Goal: Task Accomplishment & Management: Complete application form

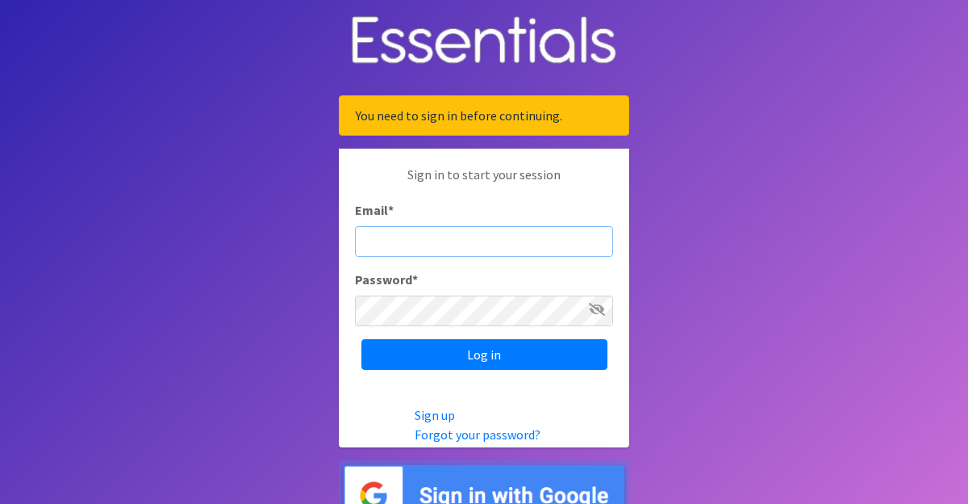
click at [400, 238] on input "Email *" at bounding box center [484, 241] width 258 height 31
click at [483, 289] on div "Password *" at bounding box center [484, 298] width 258 height 56
click at [394, 243] on input "Email *" at bounding box center [484, 241] width 258 height 31
click at [500, 280] on div "Password *" at bounding box center [484, 298] width 258 height 56
type input "[EMAIL_ADDRESS][DOMAIN_NAME]"
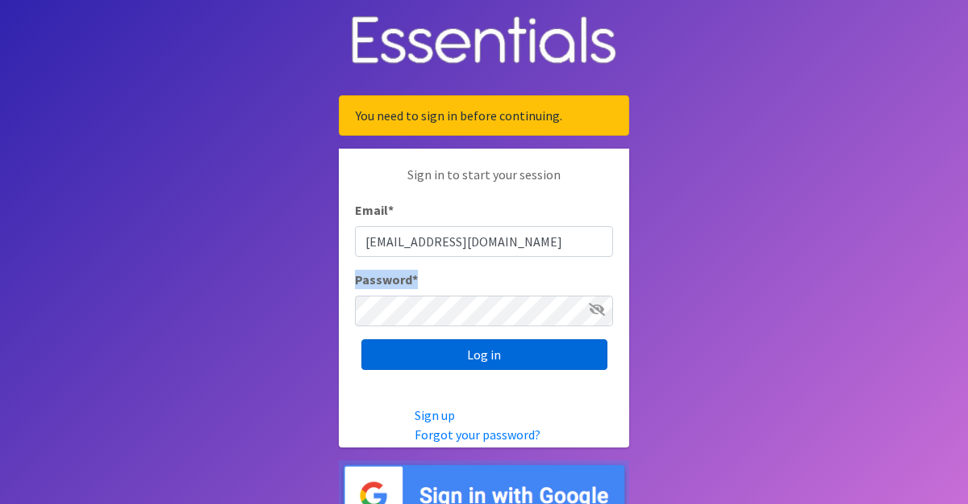
click at [482, 360] on input "Log in" at bounding box center [485, 354] width 246 height 31
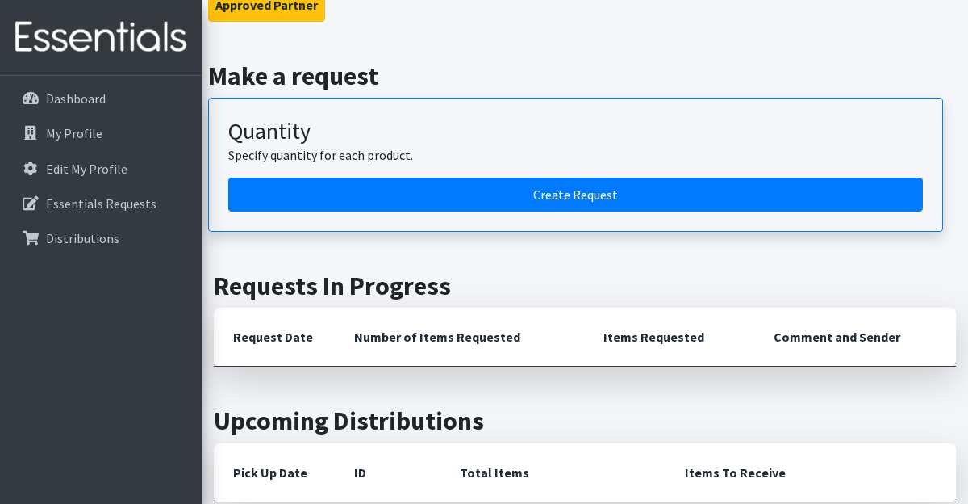
scroll to position [176, 0]
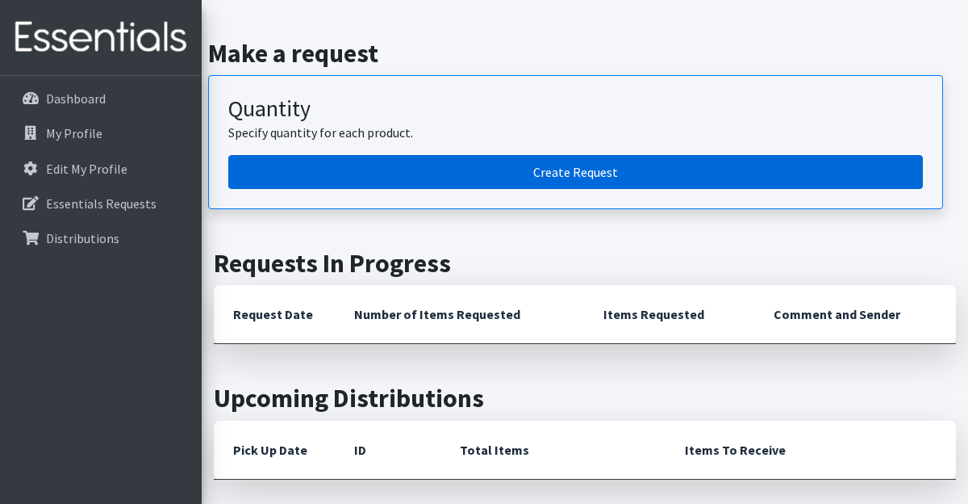
click at [512, 181] on link "Create Request" at bounding box center [575, 172] width 695 height 34
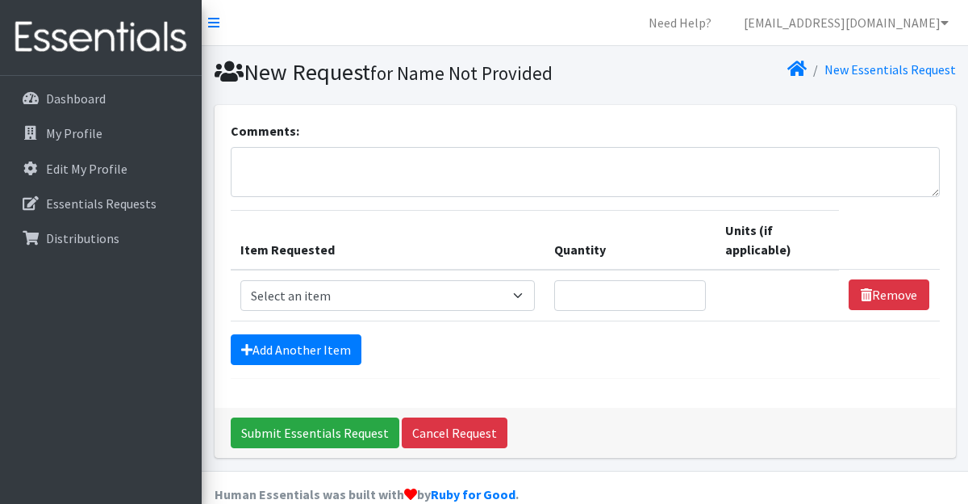
scroll to position [27, 0]
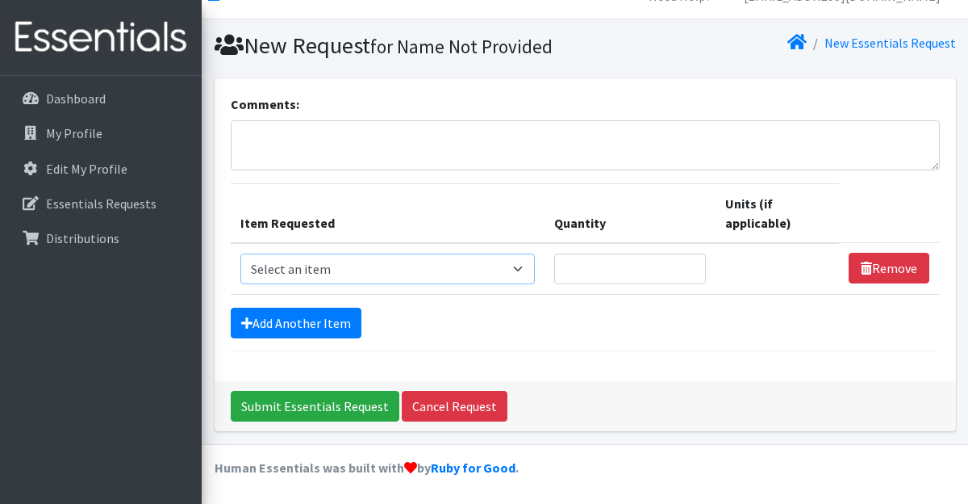
click at [535, 266] on select "Select an item # of Children this order will serve # of Individuals Living in H…" at bounding box center [388, 268] width 295 height 31
select select "13431"
click at [241, 253] on select "Select an item # of Children this order will serve # of Individuals Living in H…" at bounding box center [388, 268] width 295 height 31
click at [645, 276] on input "Quantity" at bounding box center [630, 268] width 152 height 31
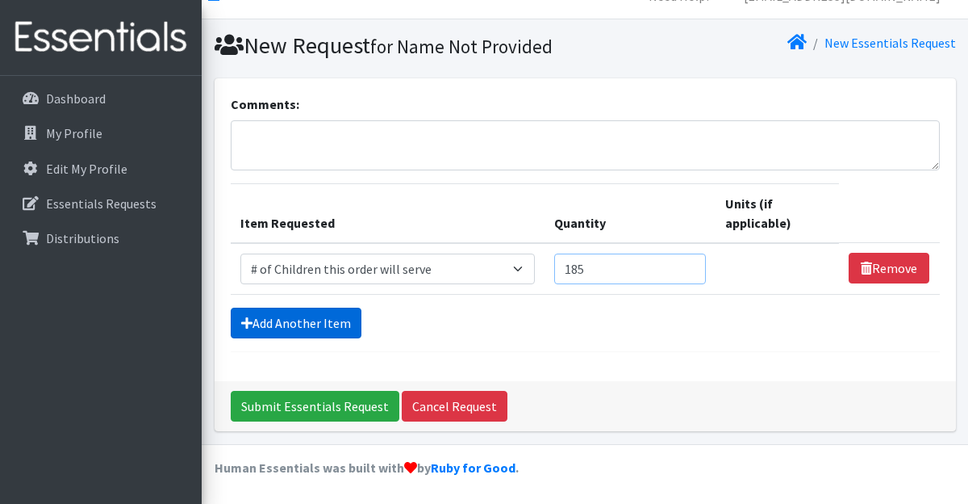
type input "185"
click at [323, 325] on link "Add Another Item" at bounding box center [296, 322] width 131 height 31
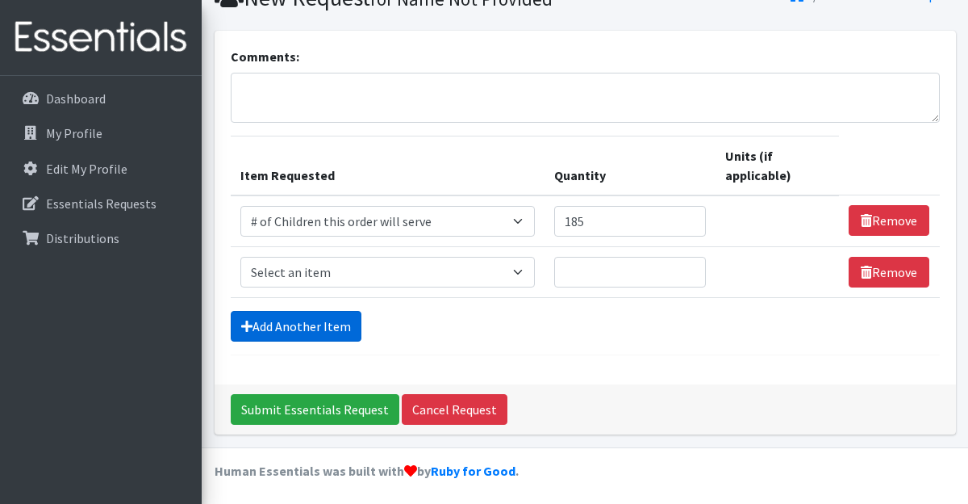
scroll to position [77, 0]
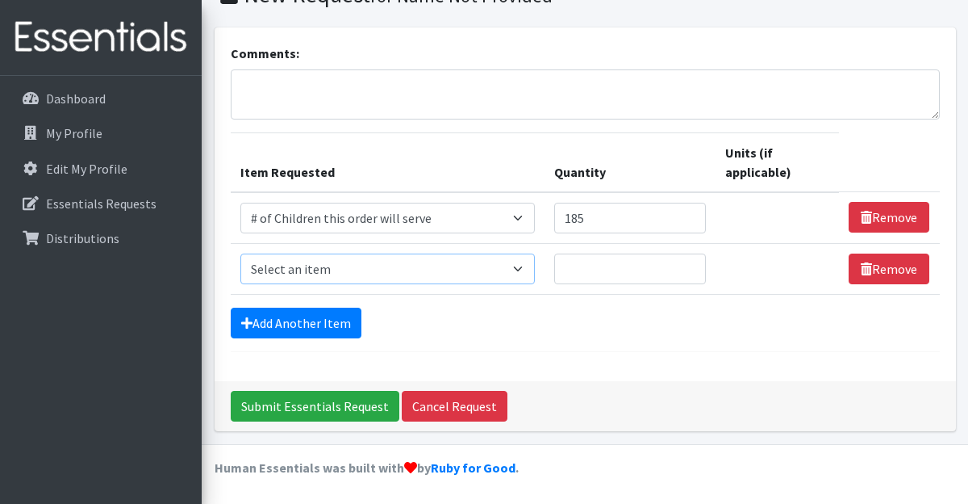
click at [336, 275] on select "Select an item # of Children this order will serve # of Individuals Living in H…" at bounding box center [388, 268] width 295 height 31
select select "6076"
click at [241, 253] on select "Select an item # of Children this order will serve # of Individuals Living in H…" at bounding box center [388, 268] width 295 height 31
click at [593, 271] on input "Quantity" at bounding box center [630, 268] width 152 height 31
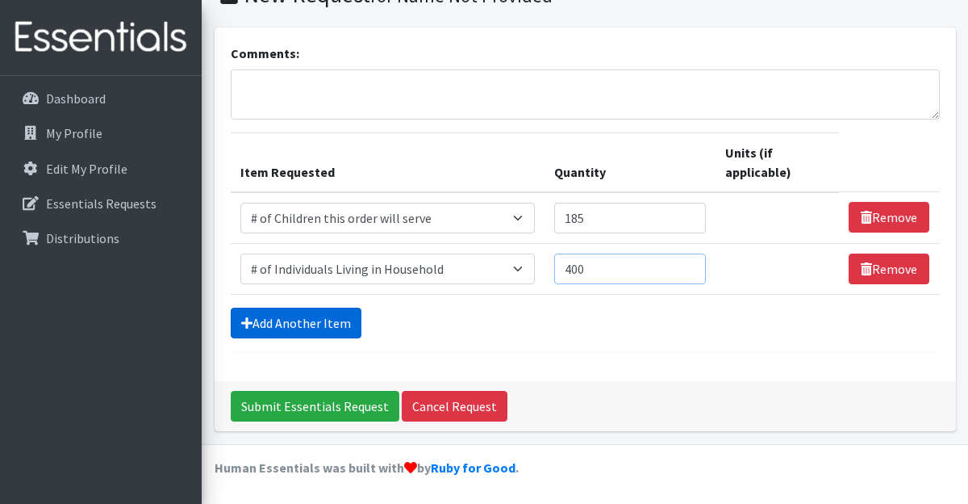
type input "400"
click at [349, 320] on link "Add Another Item" at bounding box center [296, 322] width 131 height 31
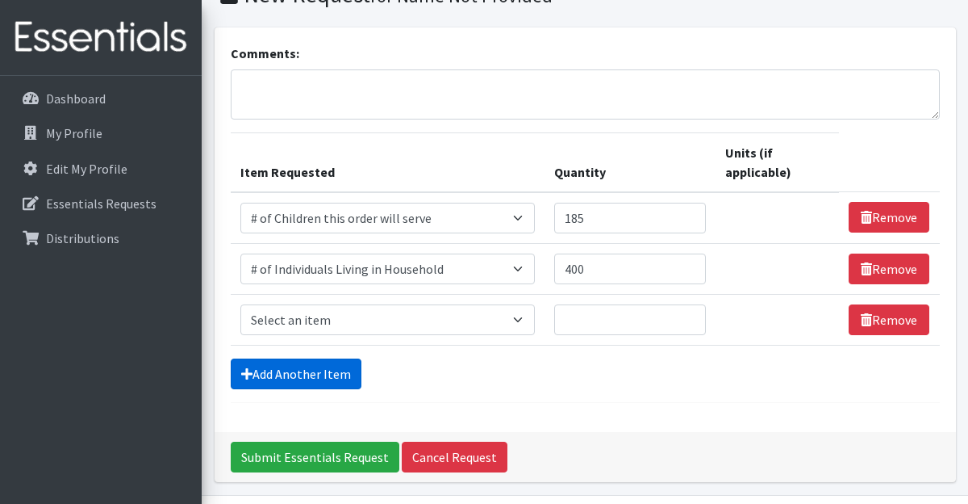
scroll to position [128, 0]
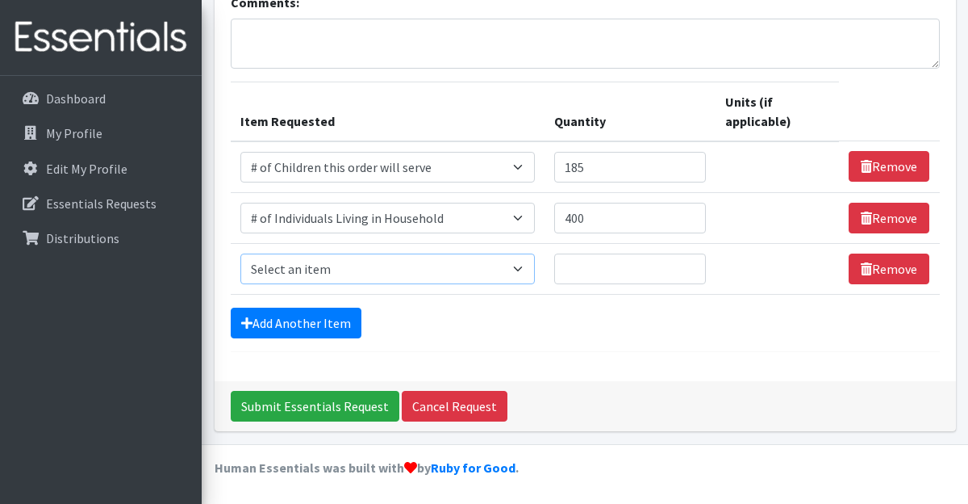
click at [353, 257] on select "Select an item # of Children this order will serve # of Individuals Living in H…" at bounding box center [388, 268] width 295 height 31
select select "1973"
click at [241, 253] on select "Select an item # of Children this order will serve # of Individuals Living in H…" at bounding box center [388, 268] width 295 height 31
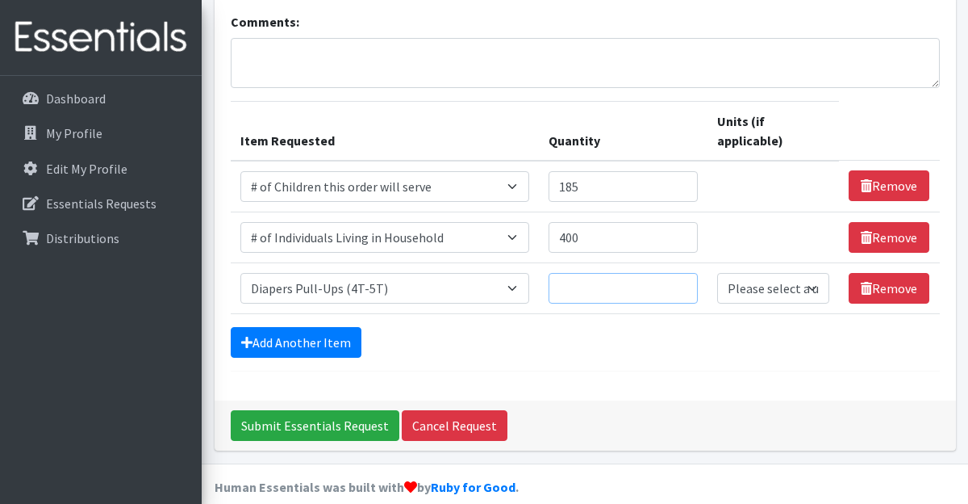
click at [647, 278] on input "Quantity" at bounding box center [623, 288] width 149 height 31
type input "35"
click at [307, 327] on link "Add Another Item" at bounding box center [296, 342] width 131 height 31
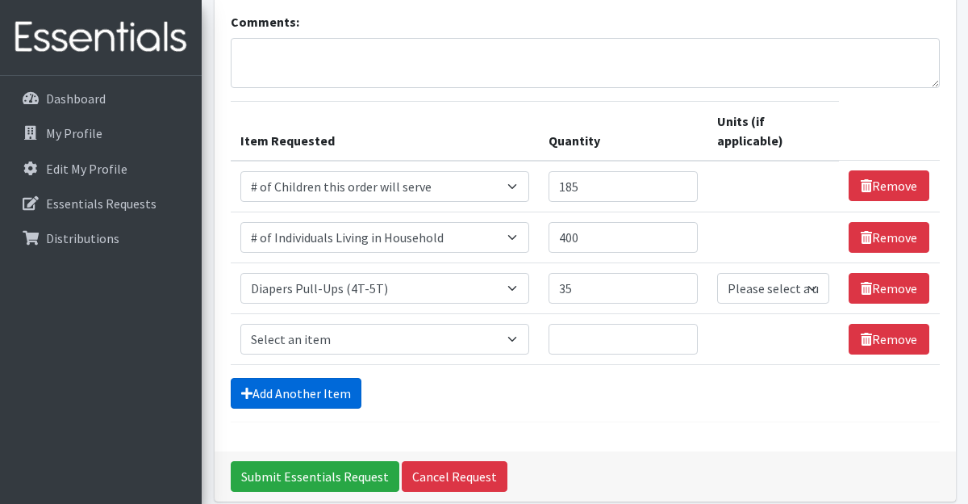
scroll to position [160, 0]
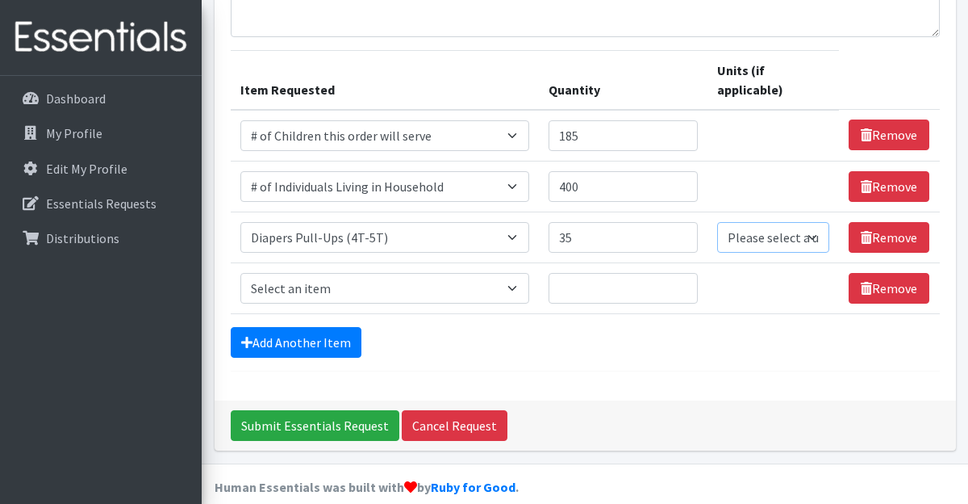
click at [789, 222] on select "Please select a unit units Packs" at bounding box center [773, 237] width 112 height 31
select select "Pack"
click at [717, 222] on select "Please select a unit units Packs" at bounding box center [773, 237] width 112 height 31
click at [326, 273] on select "Select an item # of Children this order will serve # of Individuals Living in H…" at bounding box center [386, 288] width 290 height 31
select select "1972"
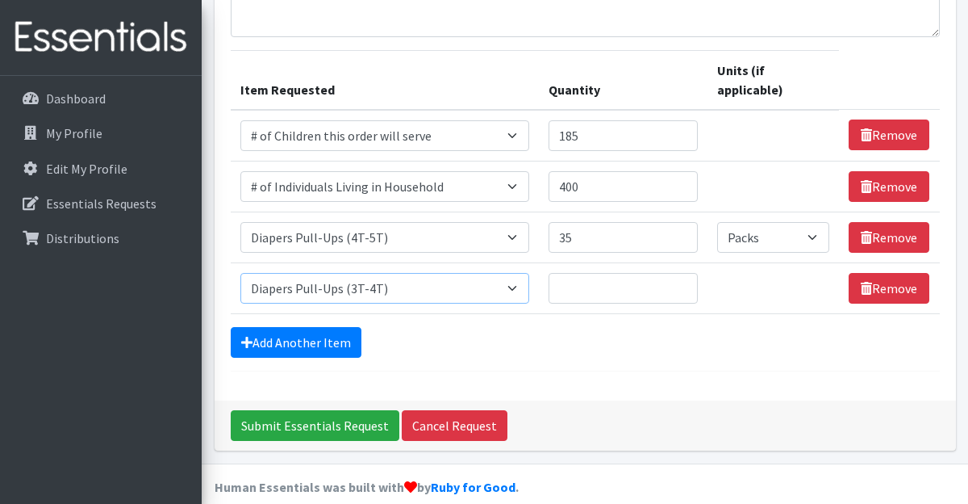
click at [241, 273] on select "Select an item # of Children this order will serve # of Individuals Living in H…" at bounding box center [386, 288] width 290 height 31
click at [590, 273] on input "Quantity" at bounding box center [623, 288] width 149 height 31
type input "25"
click at [795, 273] on select "Please select a unit units Packs" at bounding box center [773, 288] width 112 height 31
select select "Pack"
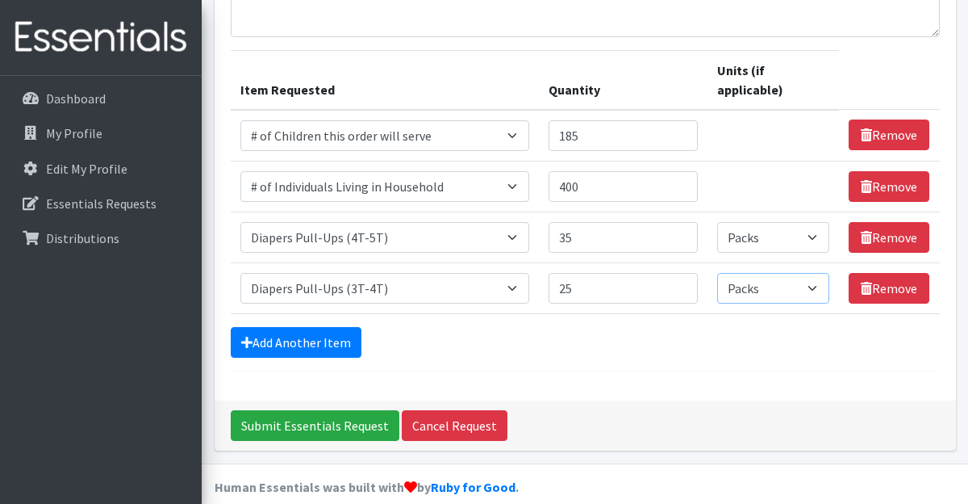
click at [717, 273] on select "Please select a unit units Packs" at bounding box center [773, 288] width 112 height 31
click at [276, 327] on link "Add Another Item" at bounding box center [296, 342] width 131 height 31
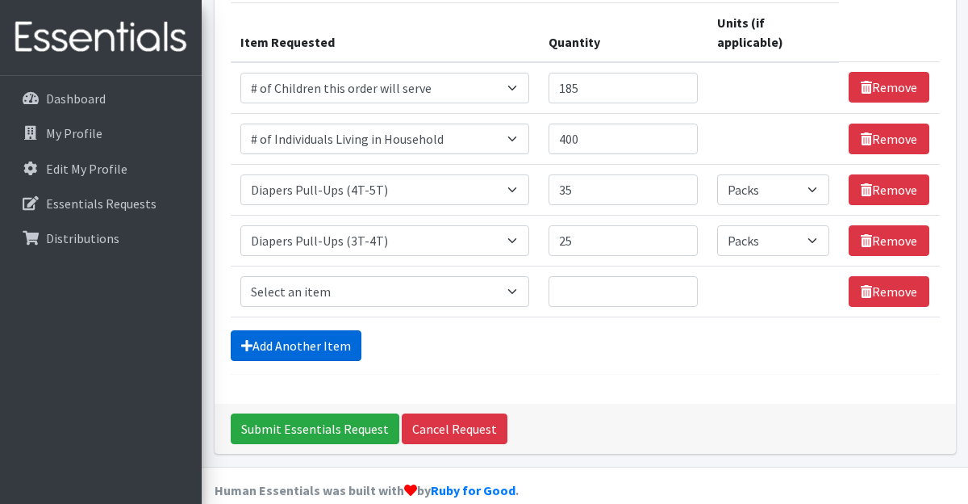
scroll to position [211, 0]
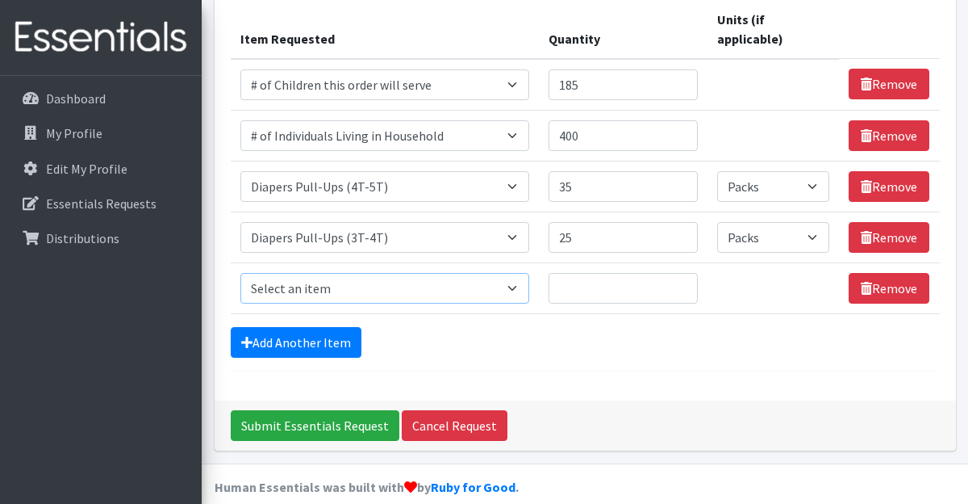
click at [281, 273] on select "Select an item # of Children this order will serve # of Individuals Living in H…" at bounding box center [386, 288] width 290 height 31
click at [241, 273] on select "Select an item # of Children this order will serve # of Individuals Living in H…" at bounding box center [386, 288] width 290 height 31
click at [589, 273] on input "Quantity" at bounding box center [623, 288] width 149 height 31
click at [444, 273] on select "Select an item # of Children this order will serve # of Individuals Living in H…" at bounding box center [386, 288] width 290 height 31
select select "1971"
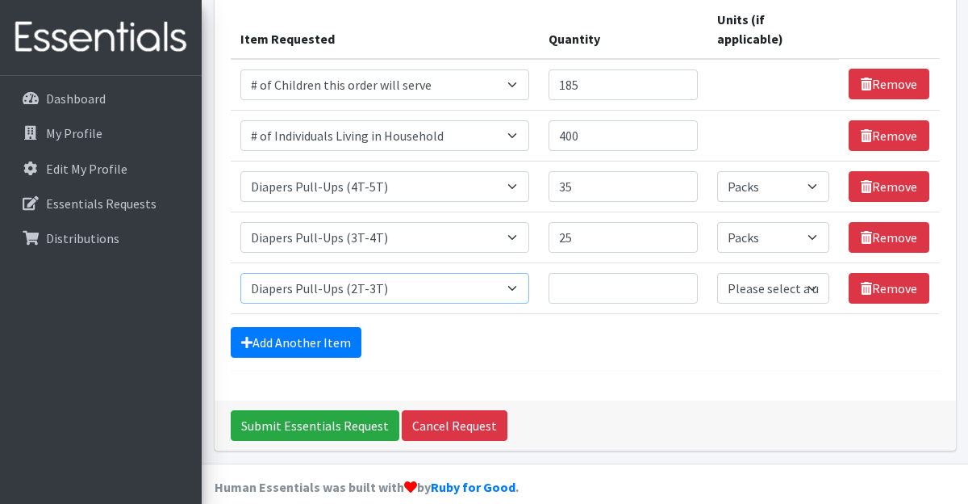
click at [241, 273] on select "Select an item # of Children this order will serve # of Individuals Living in H…" at bounding box center [386, 288] width 290 height 31
click at [604, 273] on input "Quantity" at bounding box center [623, 288] width 149 height 31
type input "15"
click at [644, 345] on form "Comments: Item Requested Quantity Units (if applicable) Item Requested Select a…" at bounding box center [585, 140] width 709 height 461
click at [757, 273] on select "Please select a unit units Packs" at bounding box center [773, 288] width 112 height 31
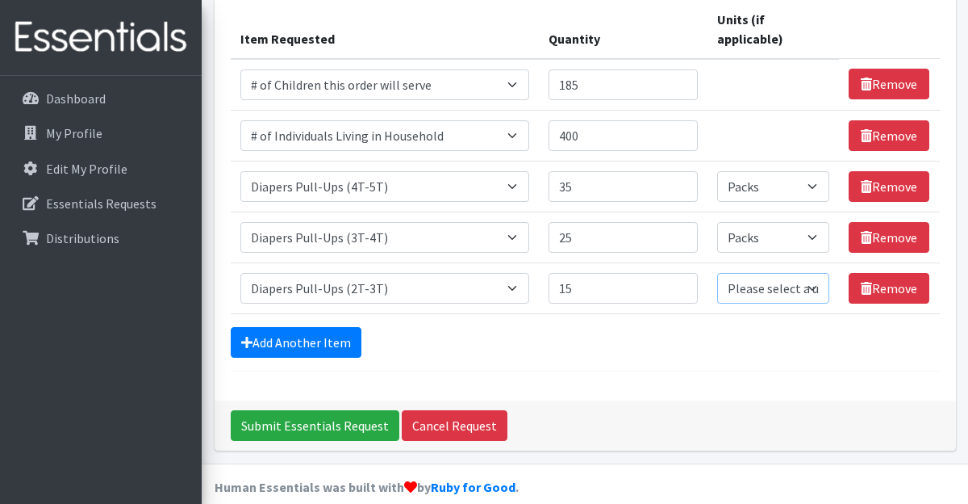
select select "Pack"
click at [717, 273] on select "Please select a unit units Packs" at bounding box center [773, 288] width 112 height 31
click at [337, 327] on link "Add Another Item" at bounding box center [296, 342] width 131 height 31
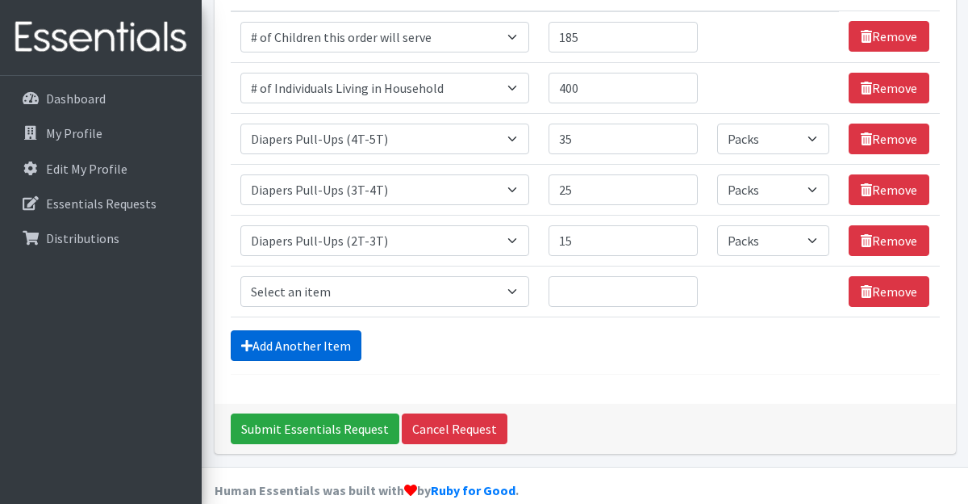
scroll to position [261, 0]
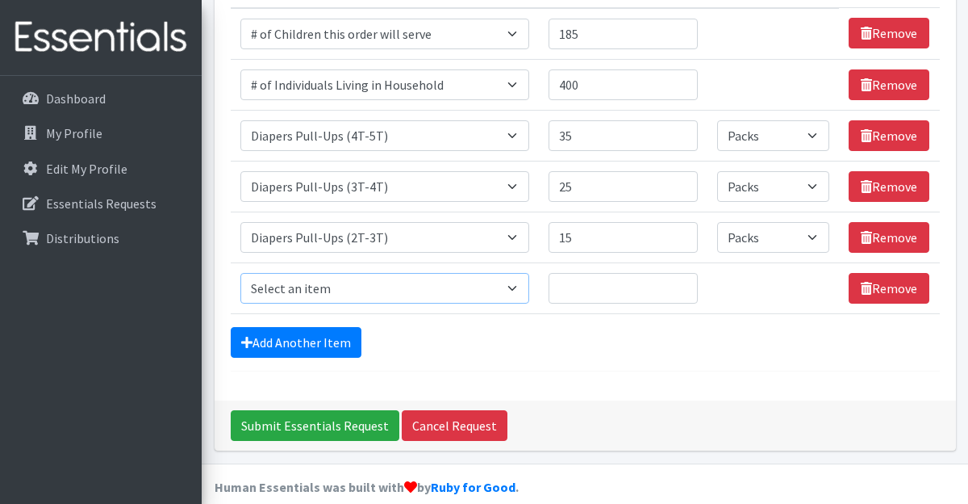
click at [527, 273] on select "Select an item # of Children this order will serve # of Individuals Living in H…" at bounding box center [386, 288] width 290 height 31
click at [241, 273] on select "Select an item # of Children this order will serve # of Individuals Living in H…" at bounding box center [386, 288] width 290 height 31
click at [616, 273] on input "Quantity" at bounding box center [623, 288] width 149 height 31
click at [530, 273] on select "Select an item # of Children this order will serve # of Individuals Living in H…" at bounding box center [386, 288] width 290 height 31
select select "1969"
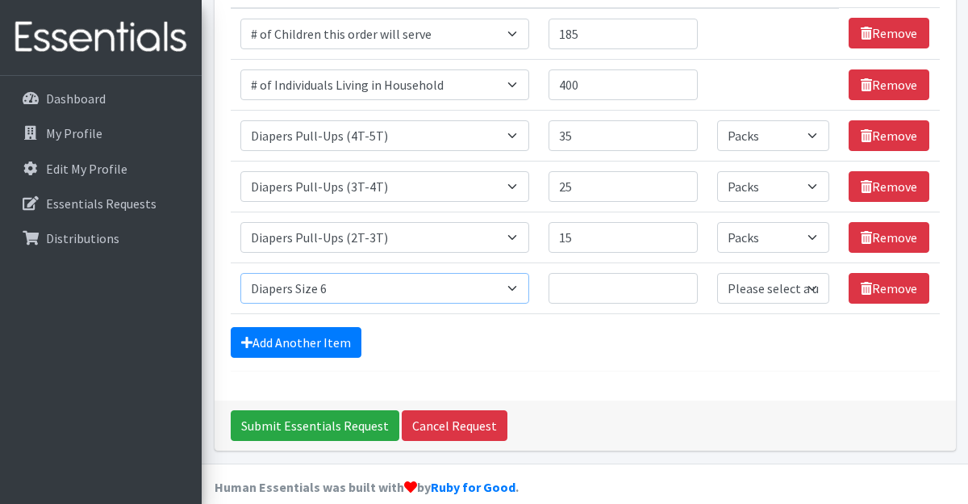
click at [241, 273] on select "Select an item # of Children this order will serve # of Individuals Living in H…" at bounding box center [386, 288] width 290 height 31
click at [604, 273] on input "Quantity" at bounding box center [623, 288] width 149 height 31
type input "25"
click at [742, 273] on select "Please select a unit units Packs" at bounding box center [773, 288] width 112 height 31
select select "Pack"
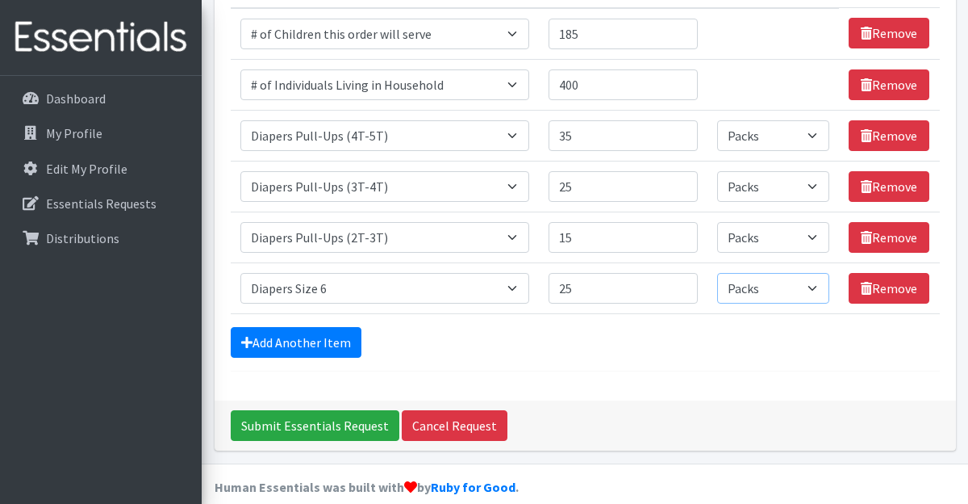
click at [717, 273] on select "Please select a unit units Packs" at bounding box center [773, 288] width 112 height 31
click at [290, 327] on link "Add Another Item" at bounding box center [296, 342] width 131 height 31
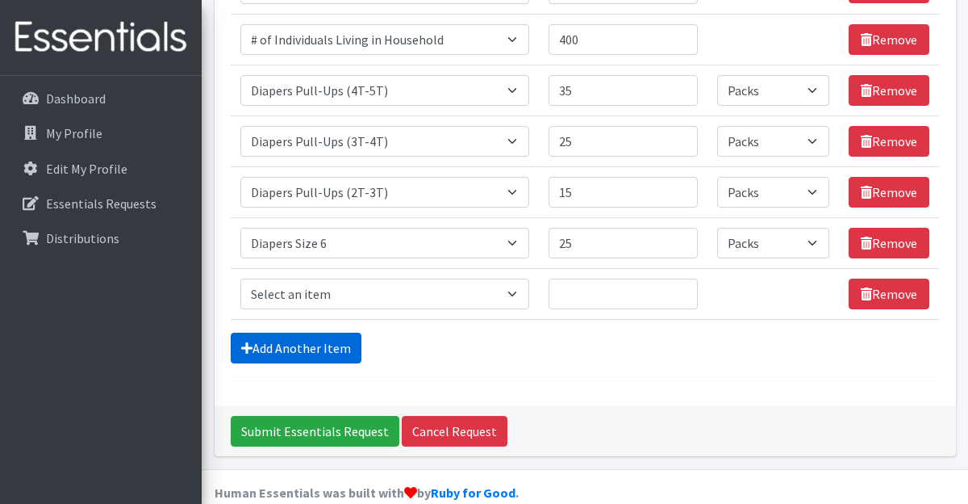
scroll to position [312, 0]
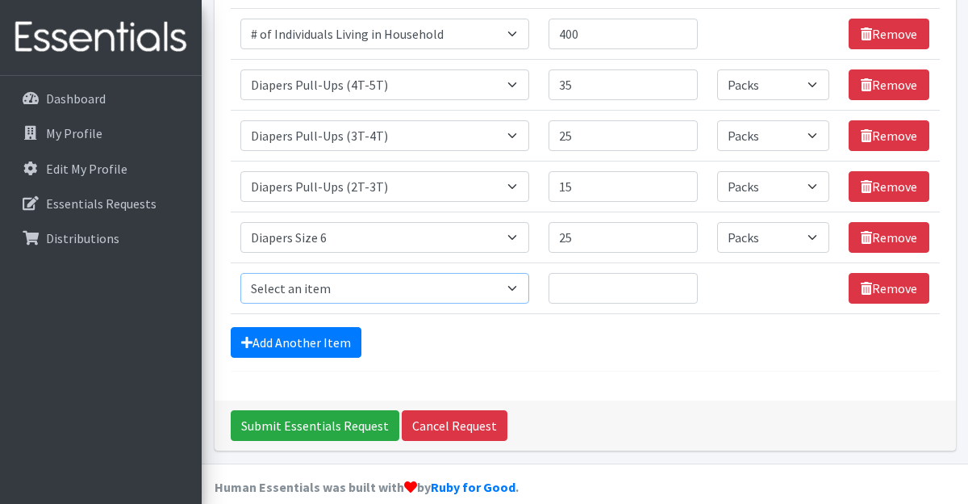
click at [290, 273] on select "Select an item # of Children this order will serve # of Individuals Living in H…" at bounding box center [386, 288] width 290 height 31
select select "1964"
click at [241, 273] on select "Select an item # of Children this order will serve # of Individuals Living in H…" at bounding box center [386, 288] width 290 height 31
click at [603, 273] on input "Quantity" at bounding box center [623, 288] width 149 height 31
type input "10"
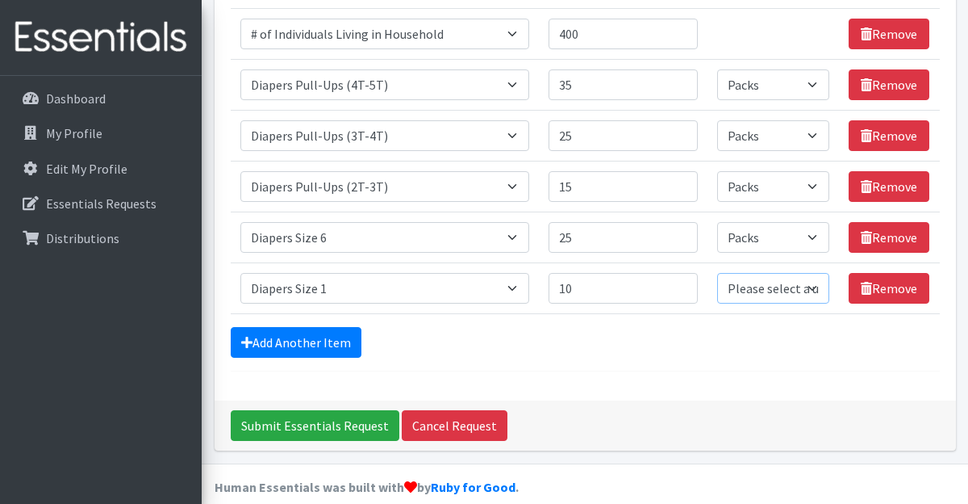
click at [765, 273] on select "Please select a unit units Packs" at bounding box center [773, 288] width 112 height 31
click at [751, 327] on div "Add Another Item" at bounding box center [585, 342] width 709 height 31
click at [753, 273] on select "Please select a unit units Packs" at bounding box center [773, 288] width 112 height 31
select select "Pack"
click at [717, 273] on select "Please select a unit units Packs" at bounding box center [773, 288] width 112 height 31
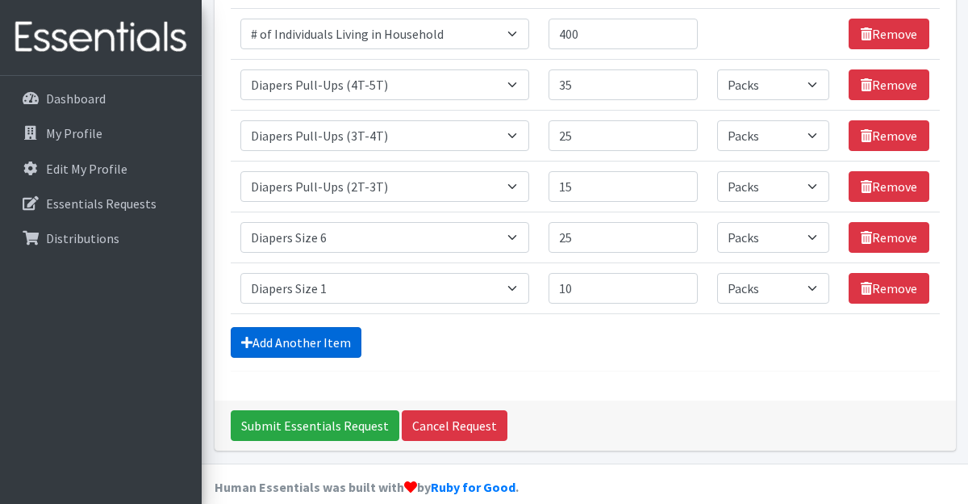
click at [282, 327] on link "Add Another Item" at bounding box center [296, 342] width 131 height 31
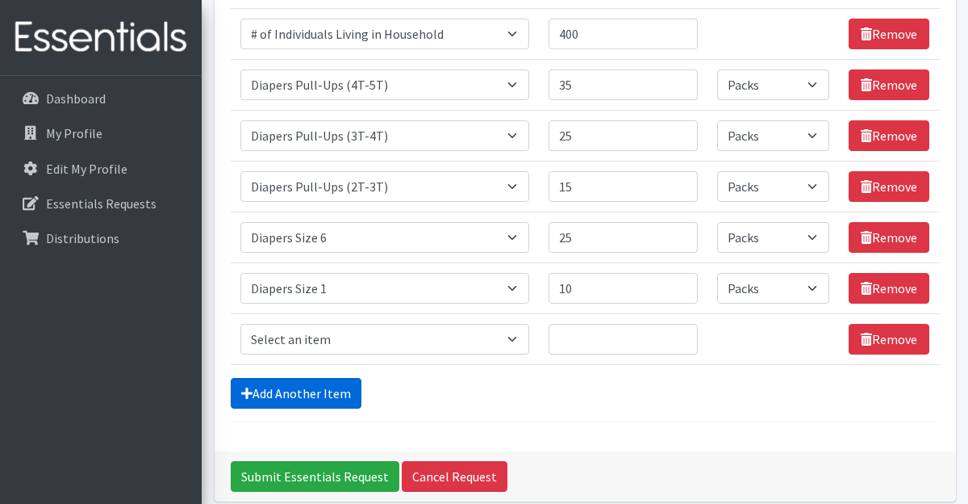
scroll to position [363, 0]
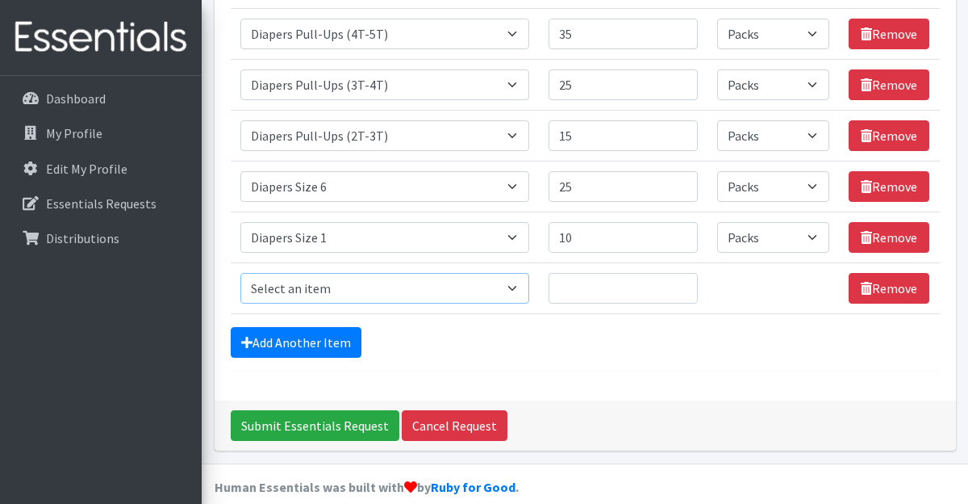
click at [301, 273] on select "Select an item # of Children this order will serve # of Individuals Living in H…" at bounding box center [386, 288] width 290 height 31
select select "1929"
click at [241, 273] on select "Select an item # of Children this order will serve # of Individuals Living in H…" at bounding box center [386, 288] width 290 height 31
click at [602, 274] on input "Quantity" at bounding box center [623, 288] width 149 height 31
type input "15"
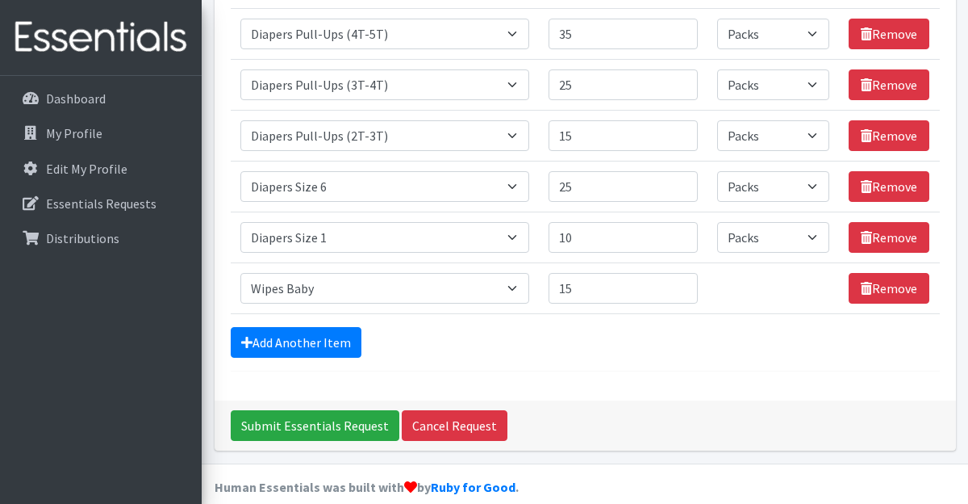
click at [753, 329] on div "Add Another Item" at bounding box center [585, 342] width 709 height 31
click at [338, 327] on link "Add Another Item" at bounding box center [296, 342] width 131 height 31
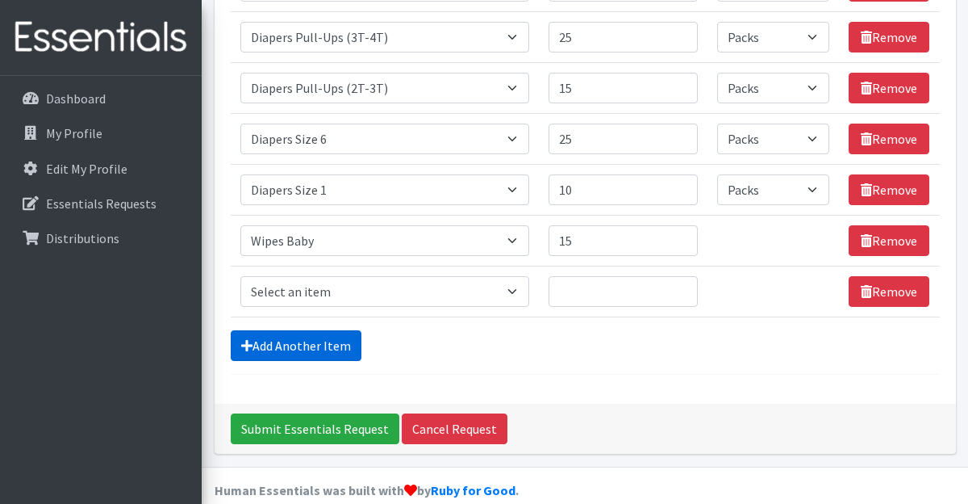
scroll to position [414, 0]
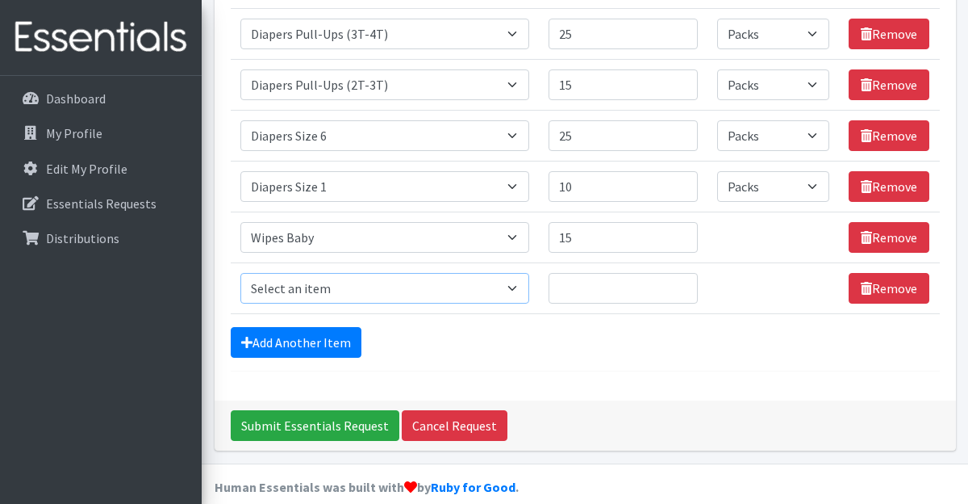
click at [338, 273] on select "Select an item # of Children this order will serve # of Individuals Living in H…" at bounding box center [386, 288] width 290 height 31
select select "1944"
click at [241, 273] on select "Select an item # of Children this order will serve # of Individuals Living in H…" at bounding box center [386, 288] width 290 height 31
click at [599, 273] on input "Quantity" at bounding box center [623, 288] width 149 height 31
type input "15"
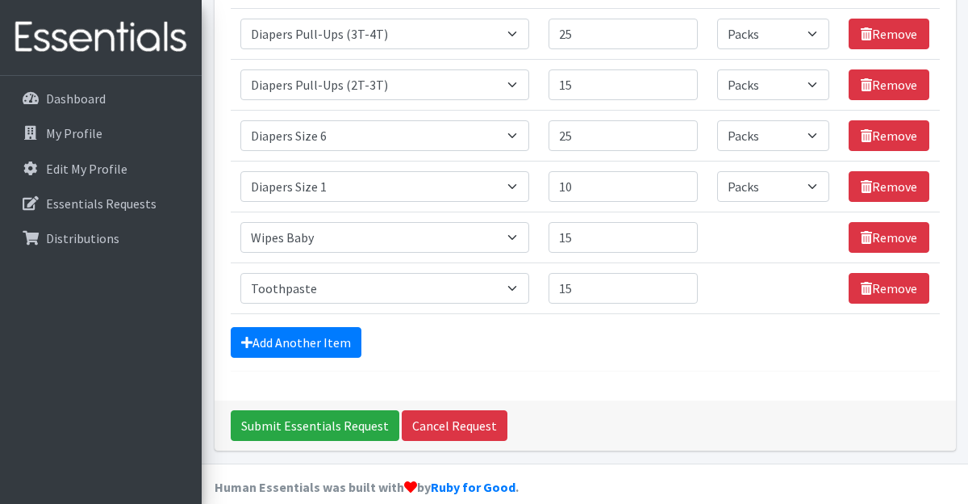
click at [696, 328] on div "Add Another Item" at bounding box center [585, 342] width 709 height 31
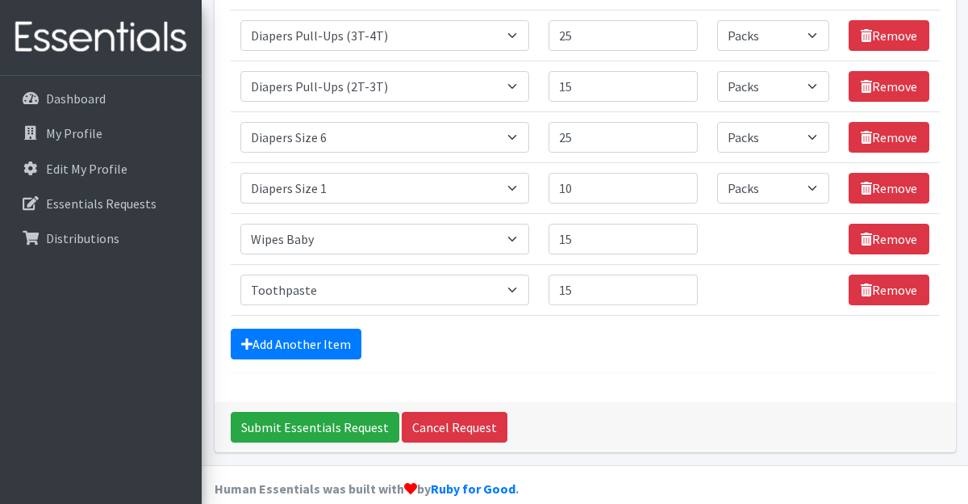
scroll to position [0, 0]
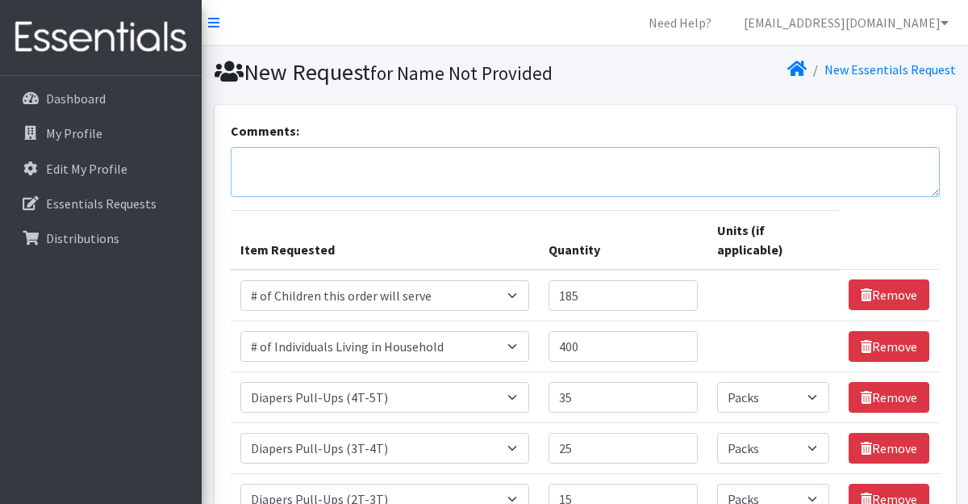
click at [353, 170] on textarea "Comments:" at bounding box center [585, 172] width 709 height 50
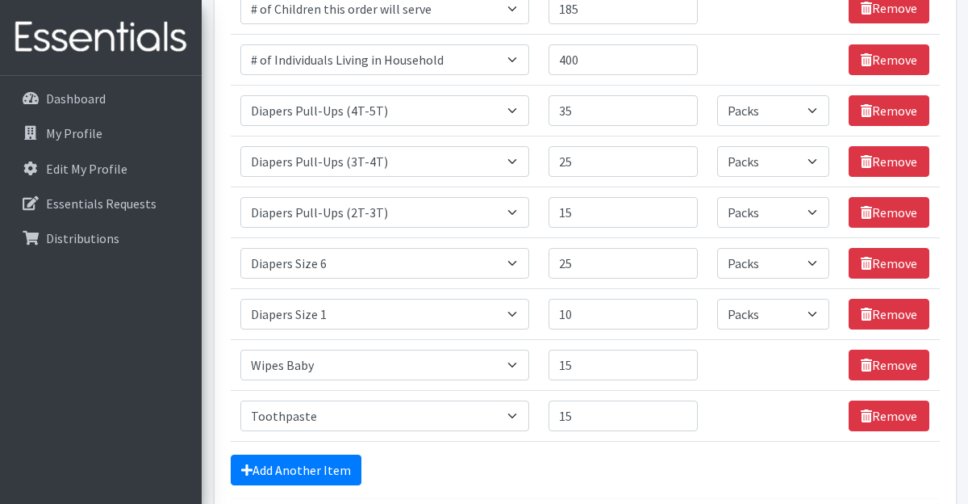
scroll to position [414, 0]
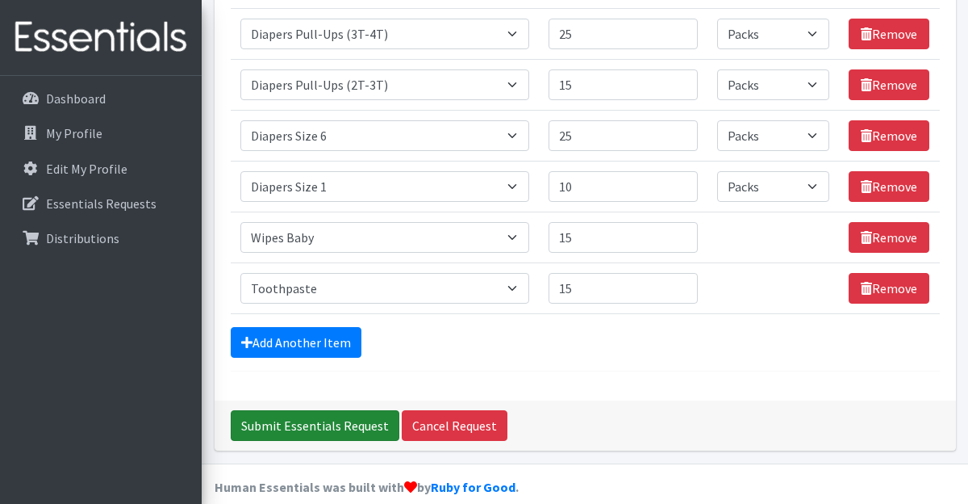
type textarea "we don't need any books or baby/infant clothing or blankets"
click at [291, 410] on input "Submit Essentials Request" at bounding box center [315, 425] width 169 height 31
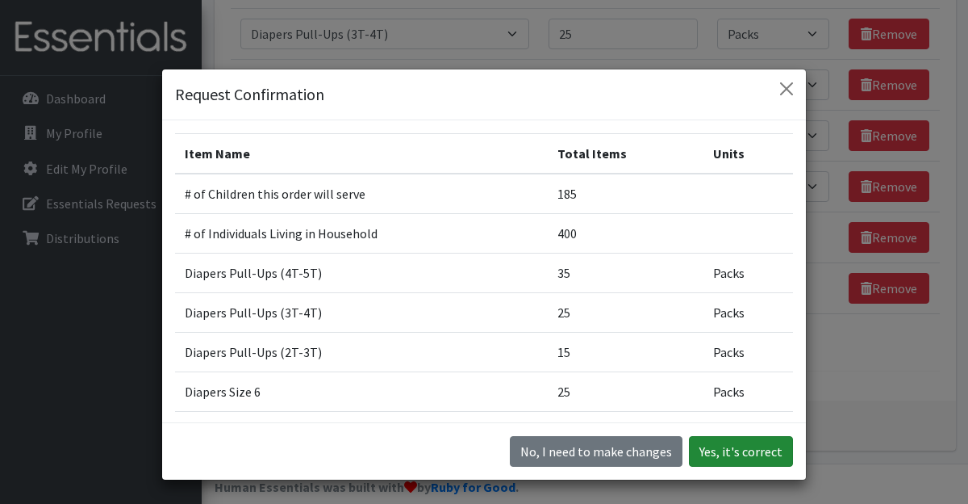
click at [700, 439] on button "Yes, it's correct" at bounding box center [741, 451] width 104 height 31
